Goal: Information Seeking & Learning: Check status

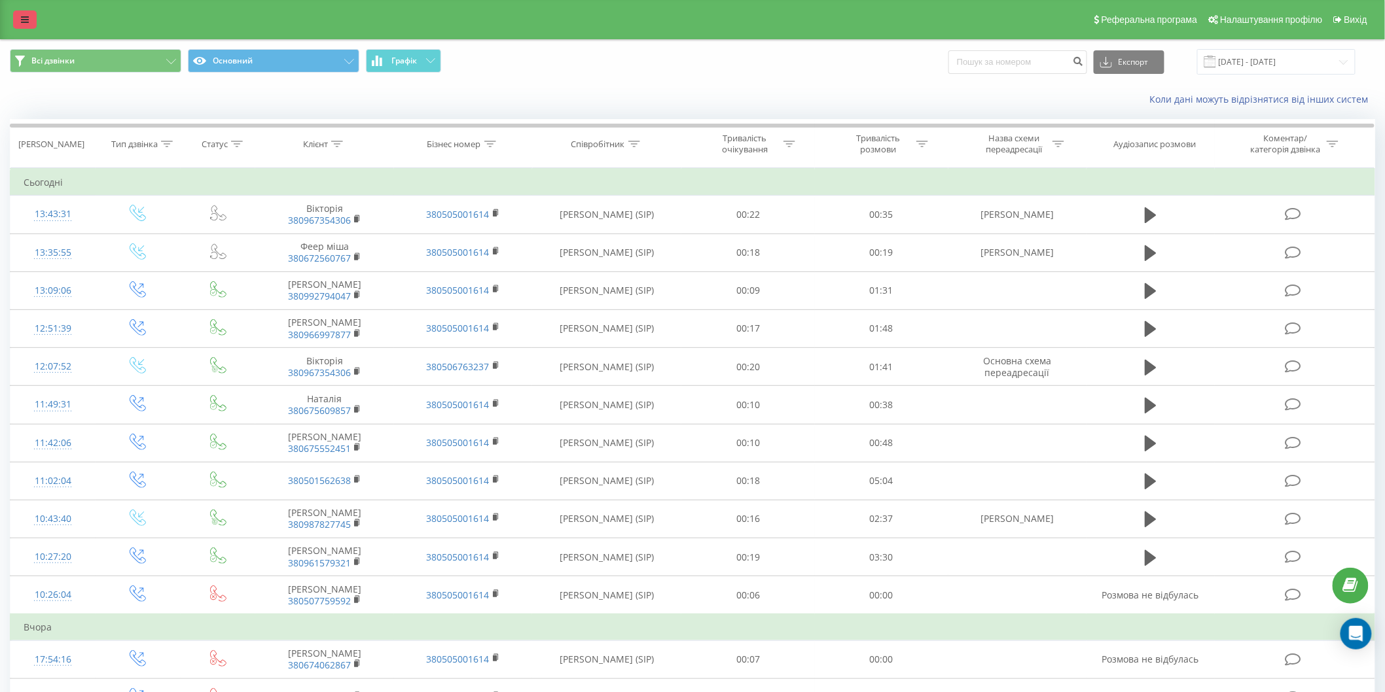
click at [28, 15] on icon at bounding box center [25, 19] width 8 height 9
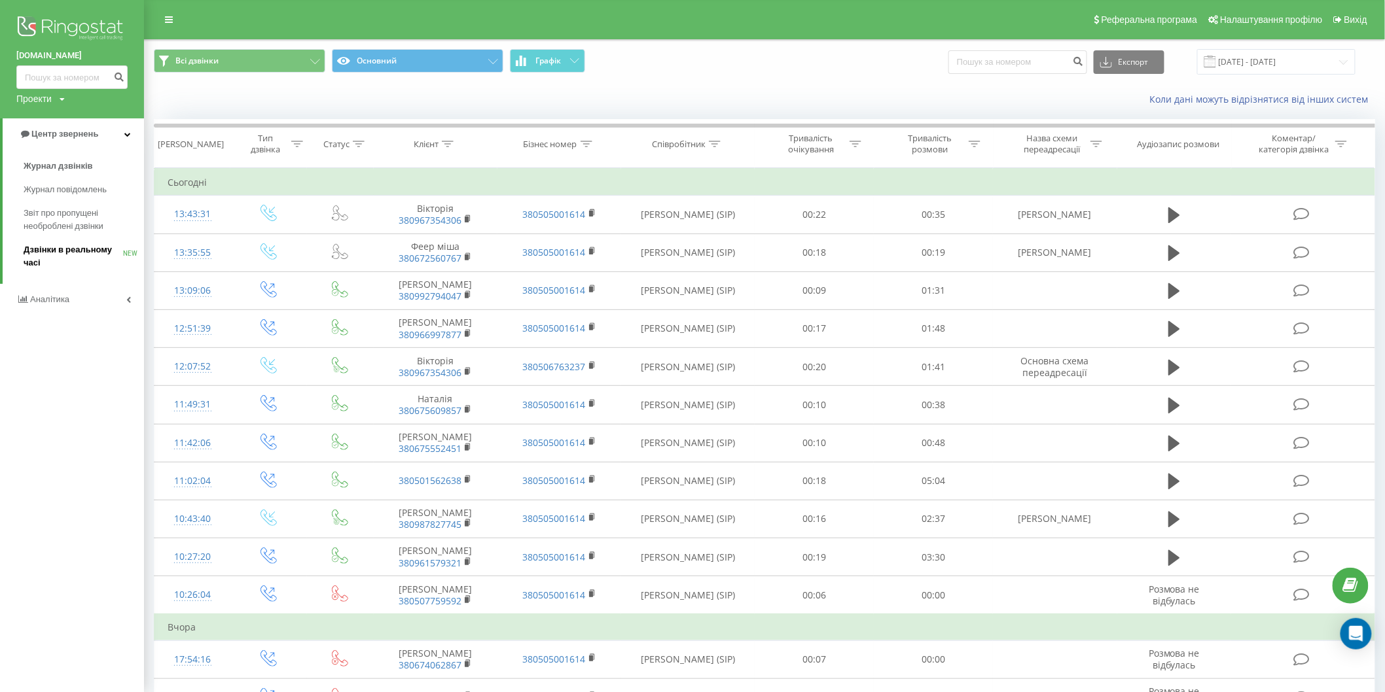
click at [35, 249] on span "Дзвінки в реальному часі" at bounding box center [73, 256] width 99 height 26
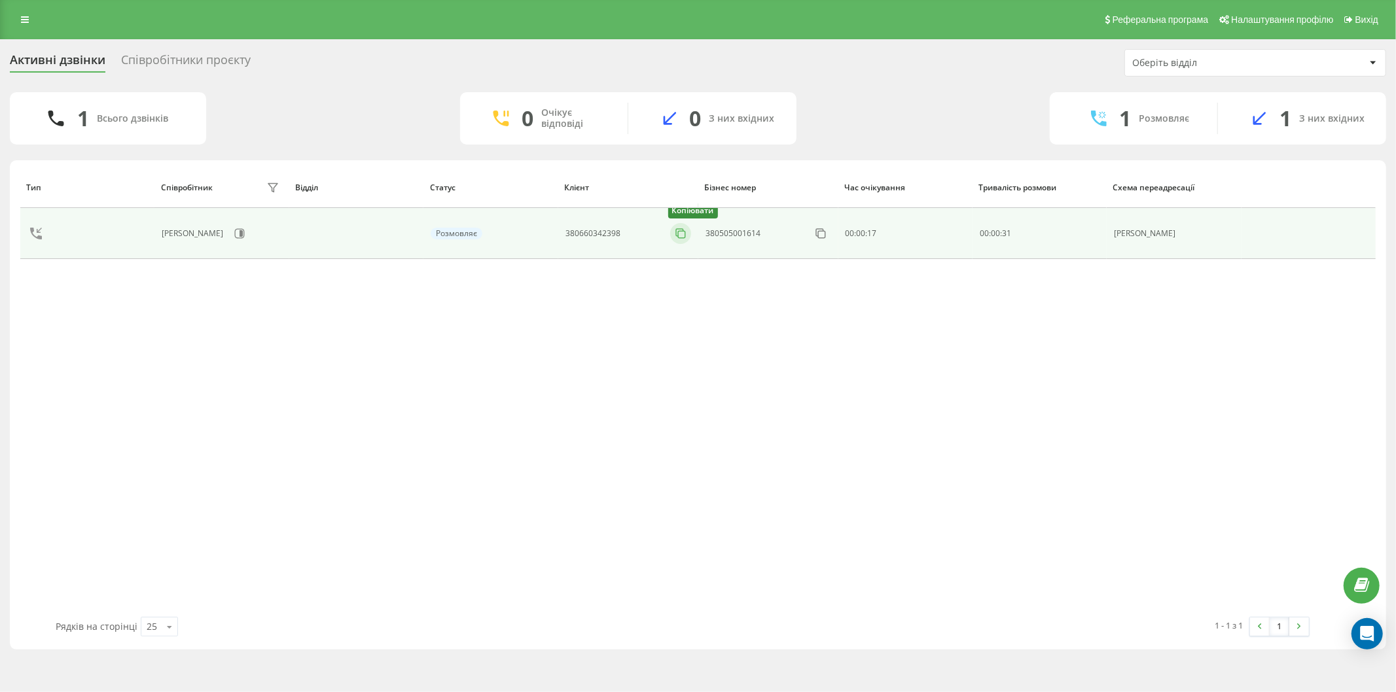
click at [679, 230] on icon at bounding box center [679, 232] width 7 height 7
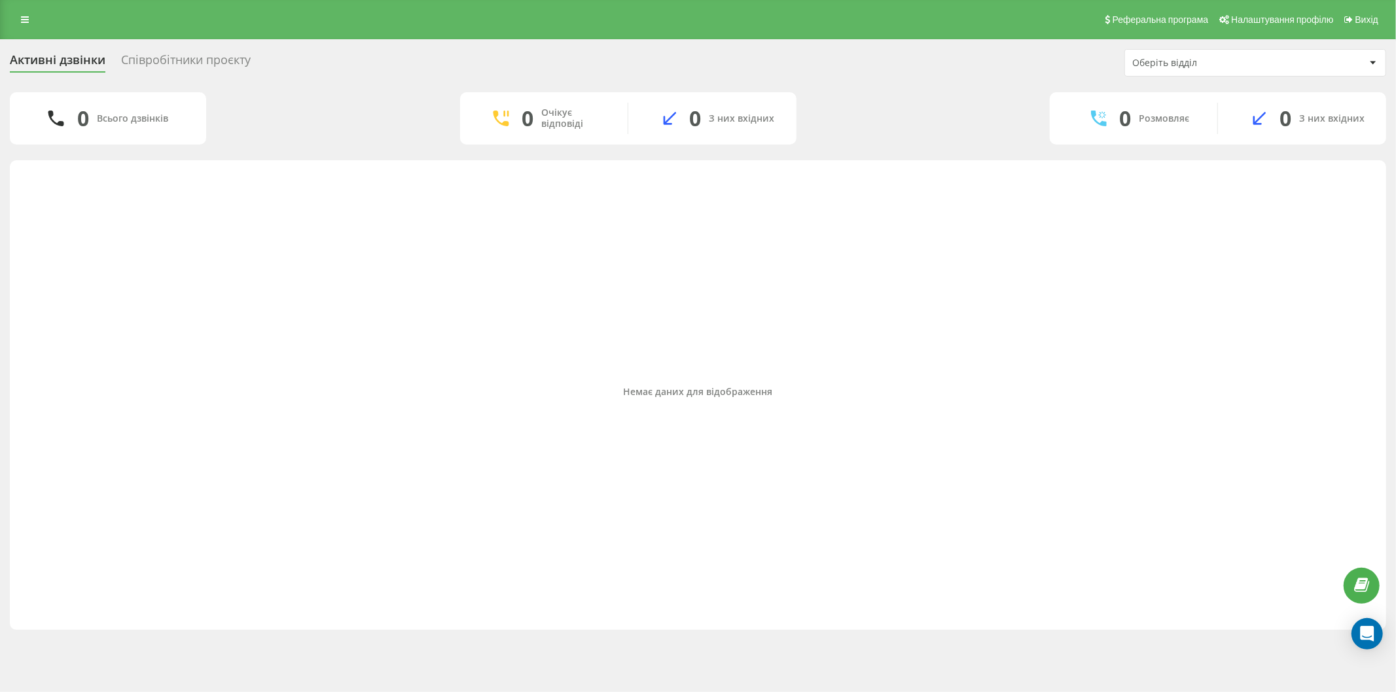
click at [10, 22] on div "Реферальна програма Налаштування профілю Вихід" at bounding box center [698, 19] width 1396 height 39
click at [24, 9] on div "Реферальна програма Налаштування профілю Вихід" at bounding box center [698, 19] width 1396 height 39
click at [20, 18] on link at bounding box center [25, 19] width 24 height 18
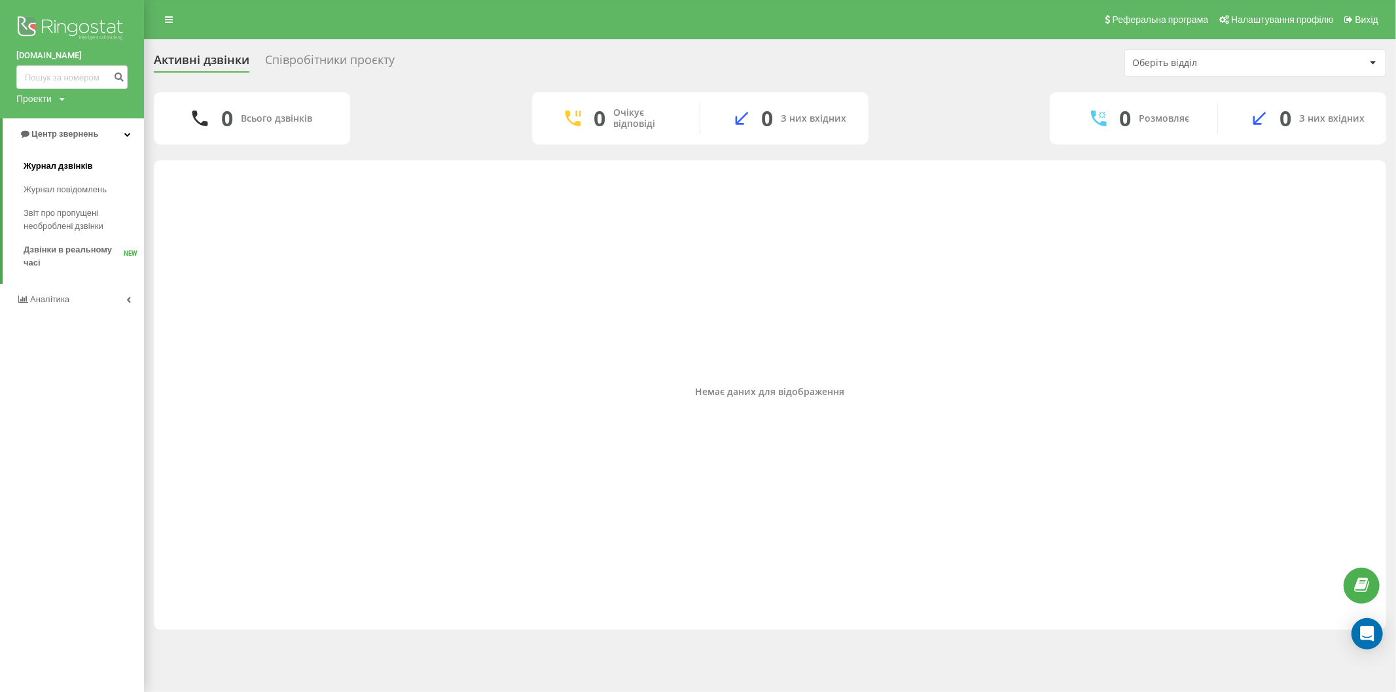
click at [82, 174] on link "Журнал дзвінків" at bounding box center [84, 166] width 120 height 24
click at [81, 167] on span "Журнал дзвінків" at bounding box center [58, 166] width 69 height 13
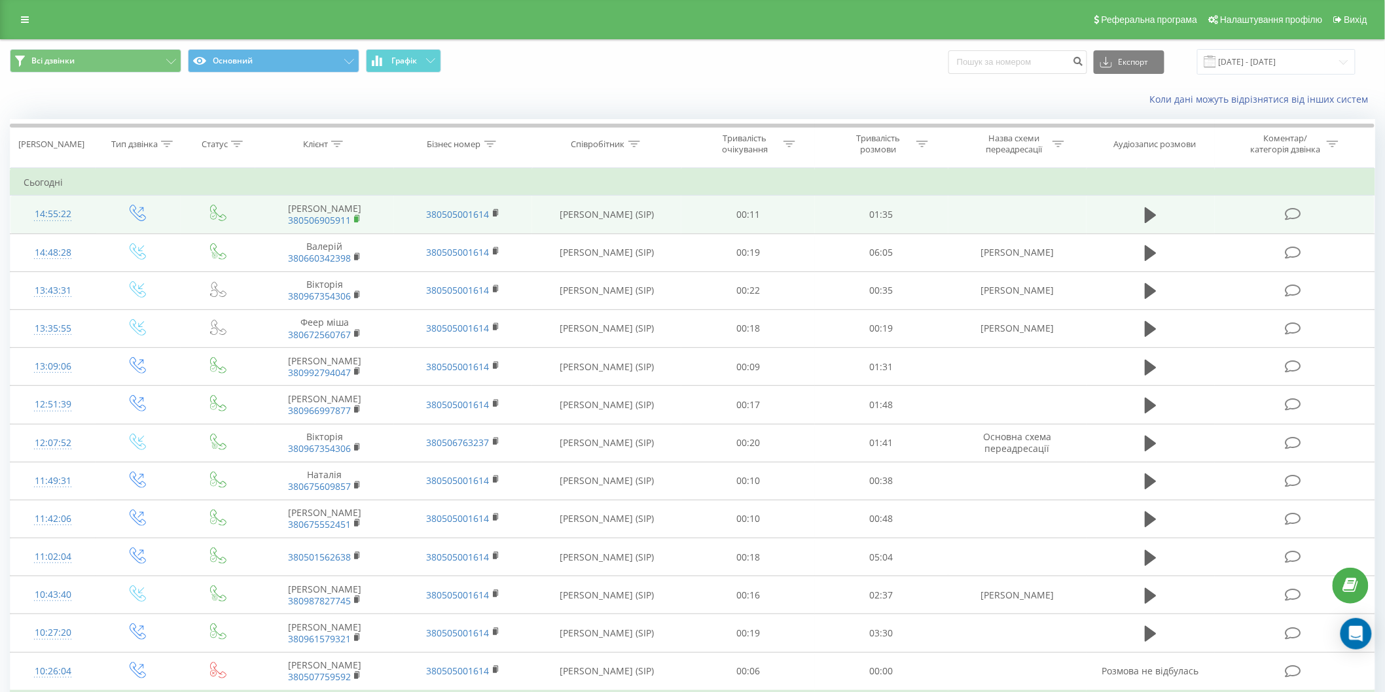
click at [357, 223] on icon at bounding box center [357, 219] width 7 height 9
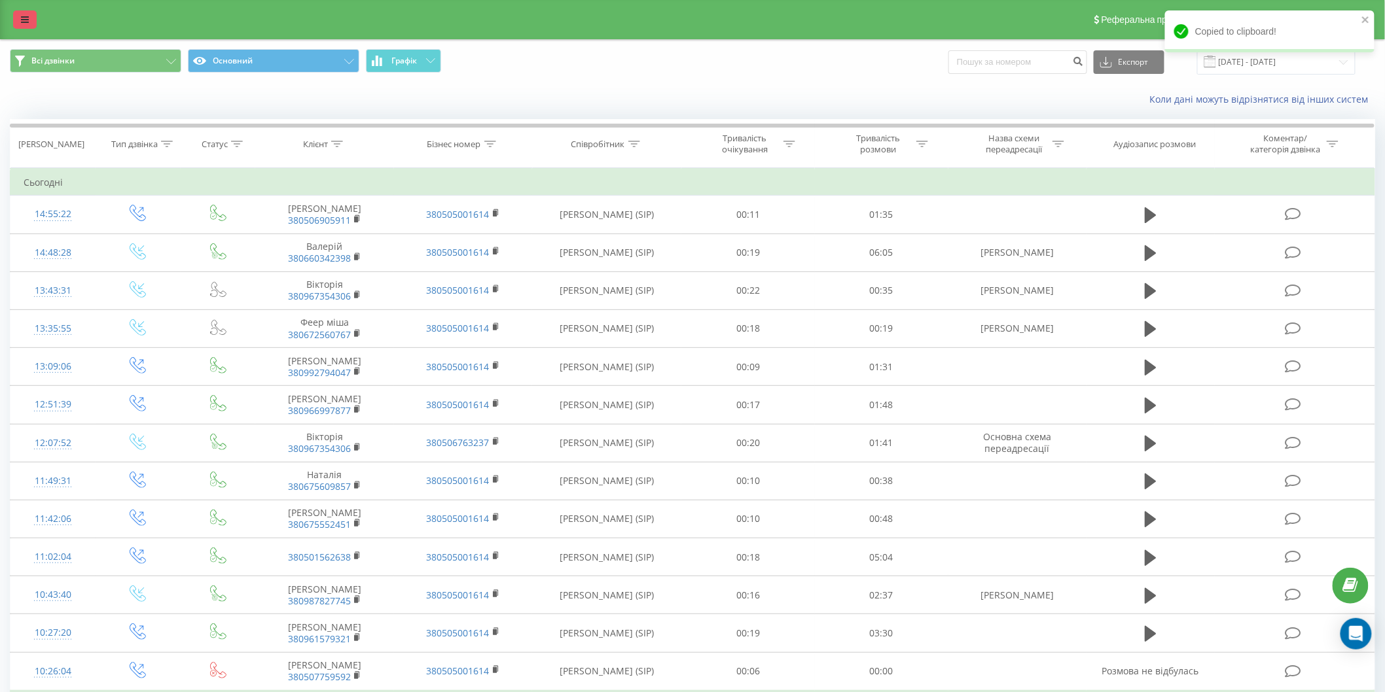
click at [16, 21] on link at bounding box center [25, 19] width 24 height 18
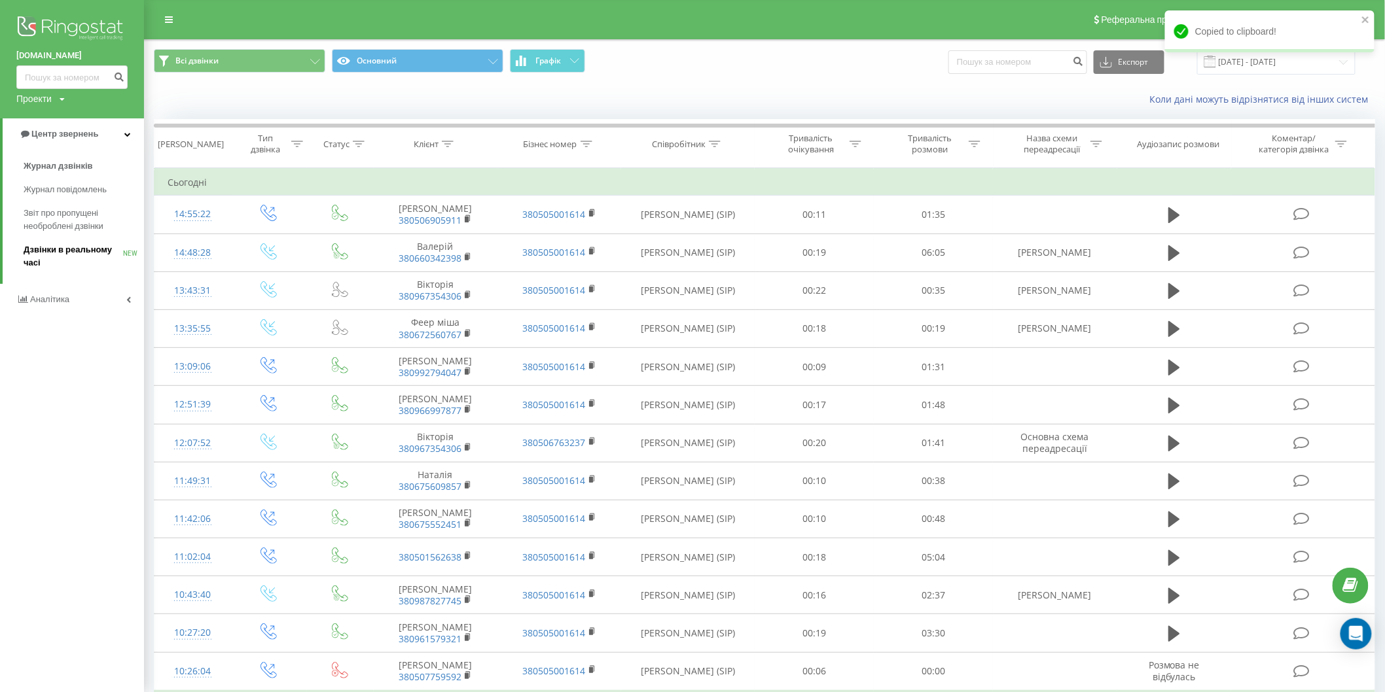
click at [35, 259] on span "Дзвінки в реальному часі" at bounding box center [73, 256] width 99 height 26
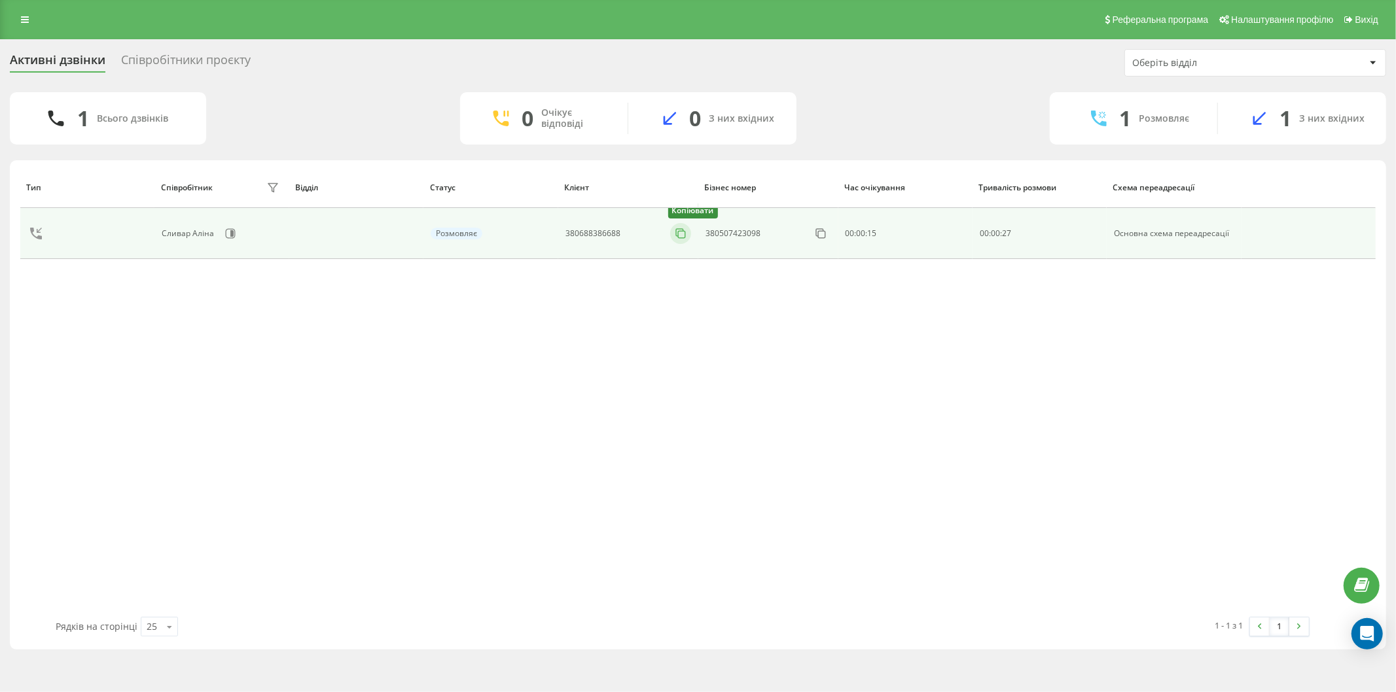
click at [677, 237] on icon at bounding box center [680, 233] width 13 height 13
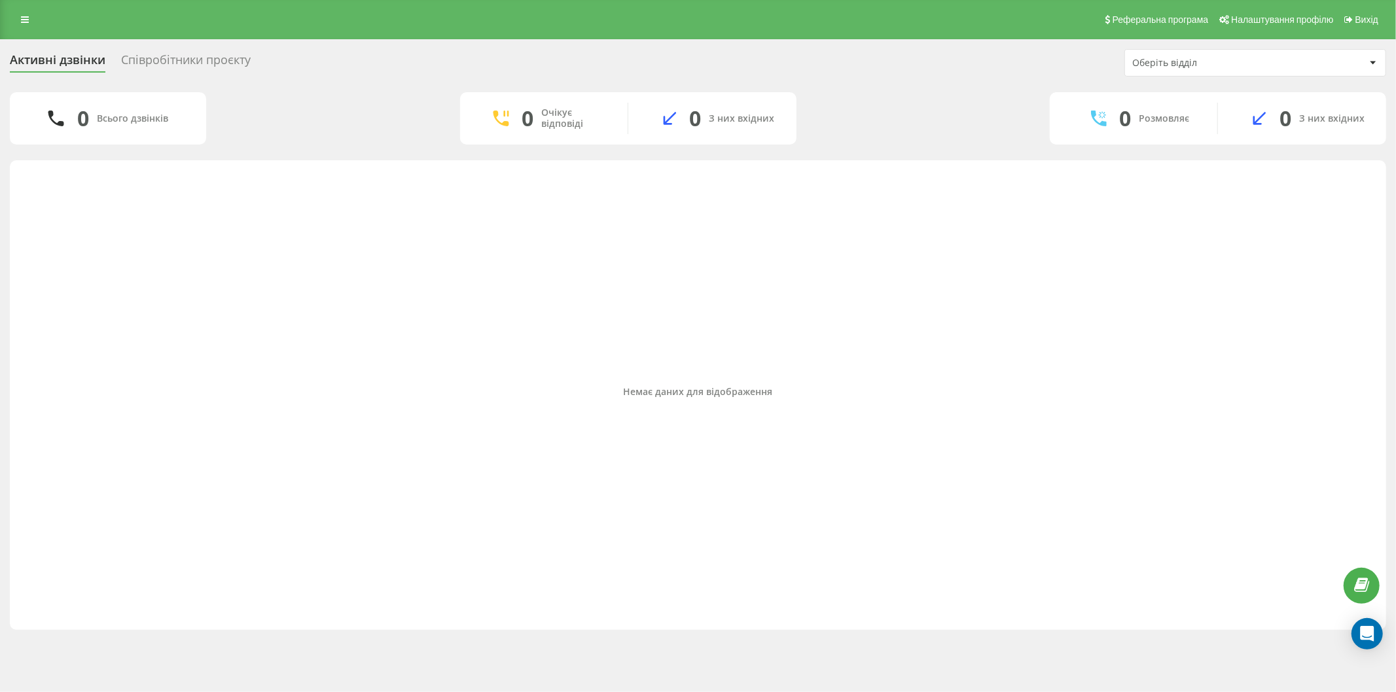
click at [4, 18] on div "Реферальна програма Налаштування профілю Вихід" at bounding box center [698, 19] width 1396 height 39
click at [22, 22] on icon at bounding box center [25, 19] width 8 height 9
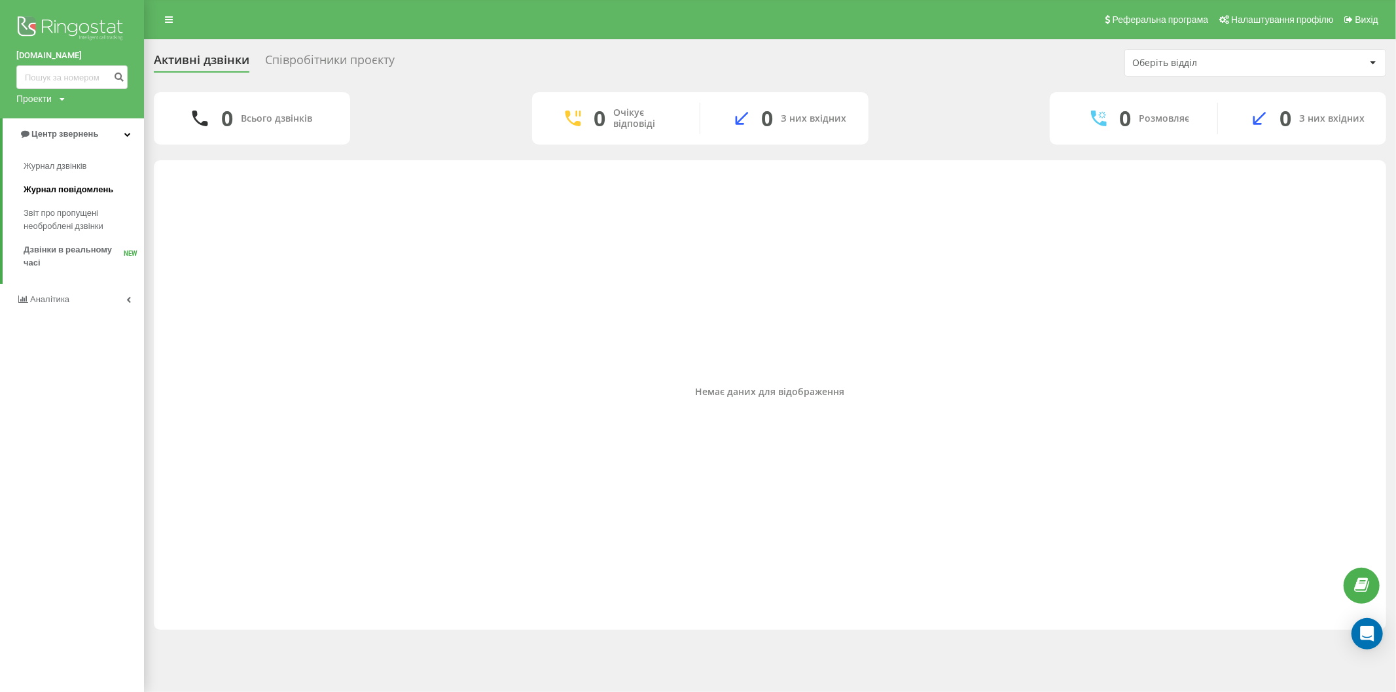
click at [80, 178] on link "Журнал повідомлень" at bounding box center [84, 190] width 120 height 24
